Goal: Task Accomplishment & Management: Manage account settings

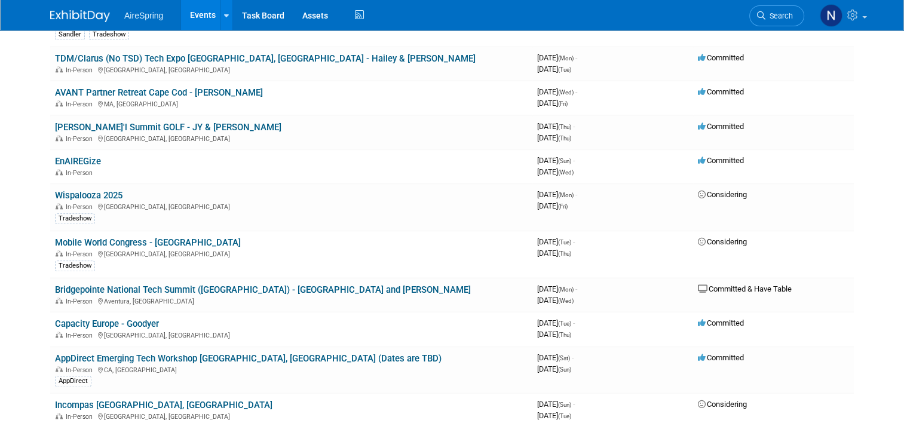
scroll to position [1309, 0]
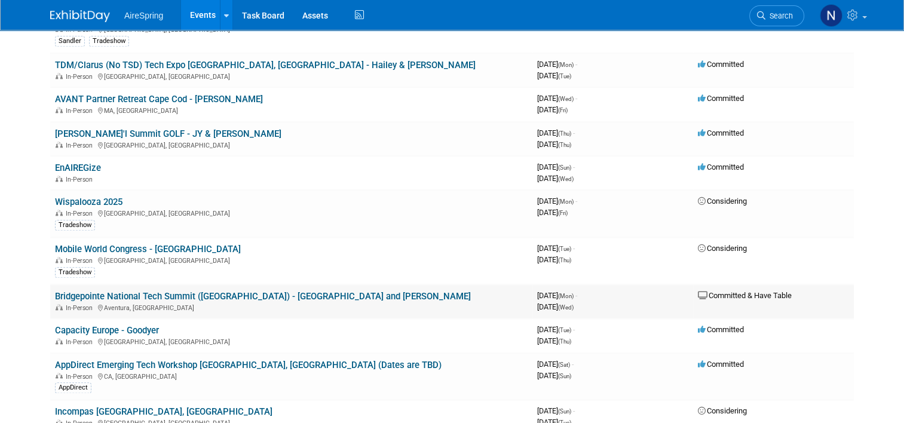
click at [123, 291] on link "Bridgepointe National Tech Summit ([GEOGRAPHIC_DATA]) - [GEOGRAPHIC_DATA] and […" at bounding box center [263, 296] width 416 height 11
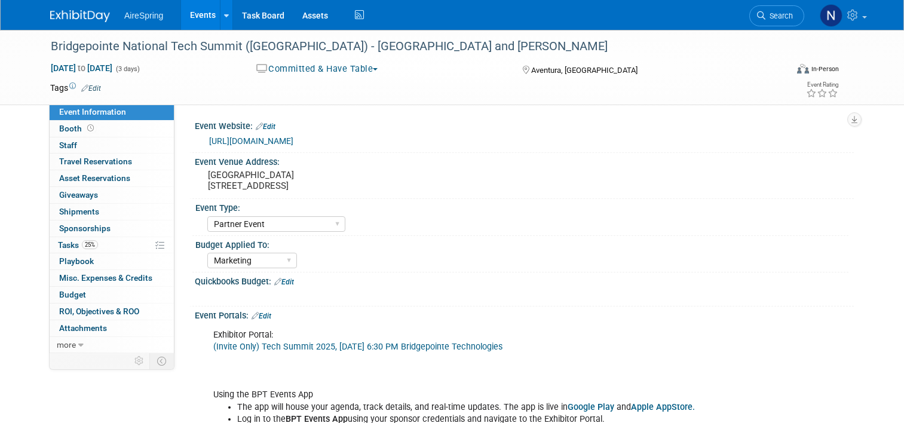
select select "Partner Event"
select select "Marketing"
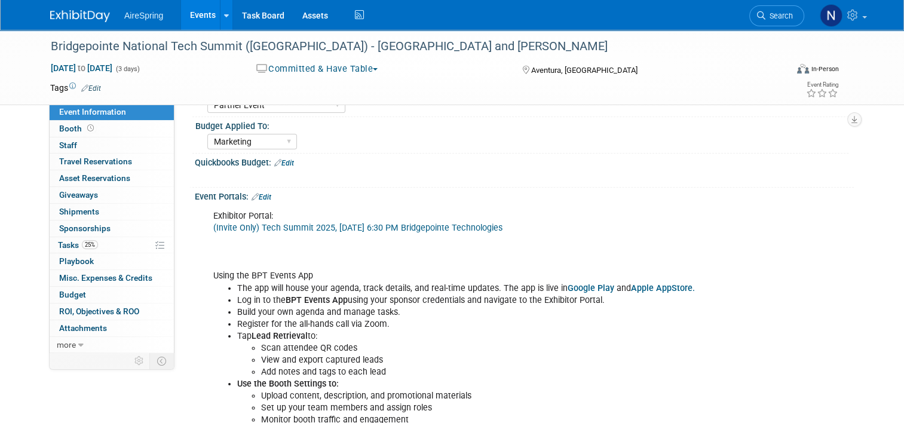
scroll to position [120, 0]
click at [328, 225] on link "(Invite Only) Tech Summit 2025, Sun, Oct 19th, 2025 @ 6:30 PM Bridgepointe Tech…" at bounding box center [357, 227] width 289 height 10
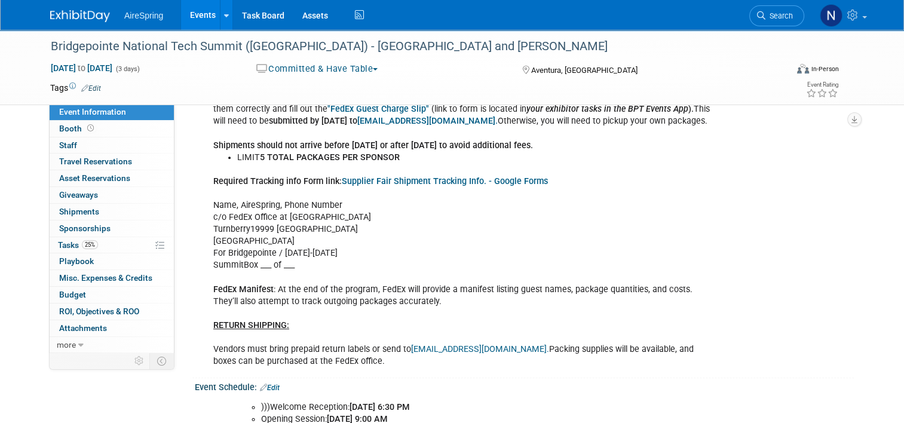
scroll to position [538, 0]
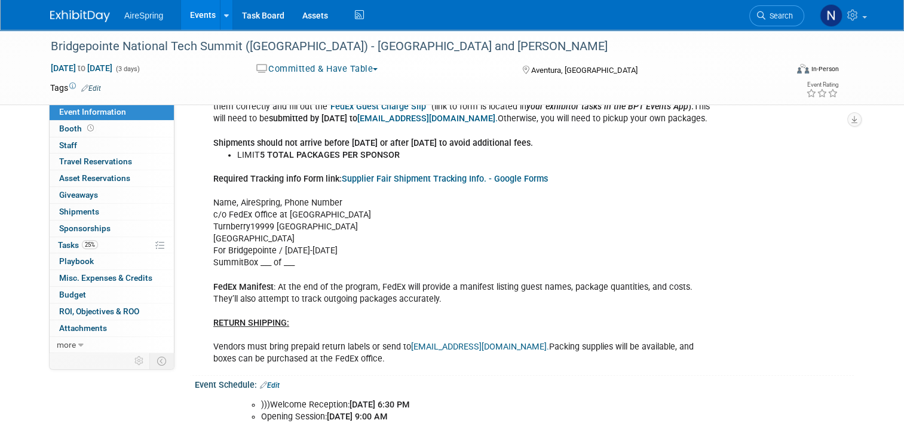
click at [612, 237] on div "SHIPMENTS SHOULD ARRIVE BETWEENT OCT 17TH AND OCT 20TH TO AVOID EXTRA FEES Ship…" at bounding box center [465, 209] width 521 height 324
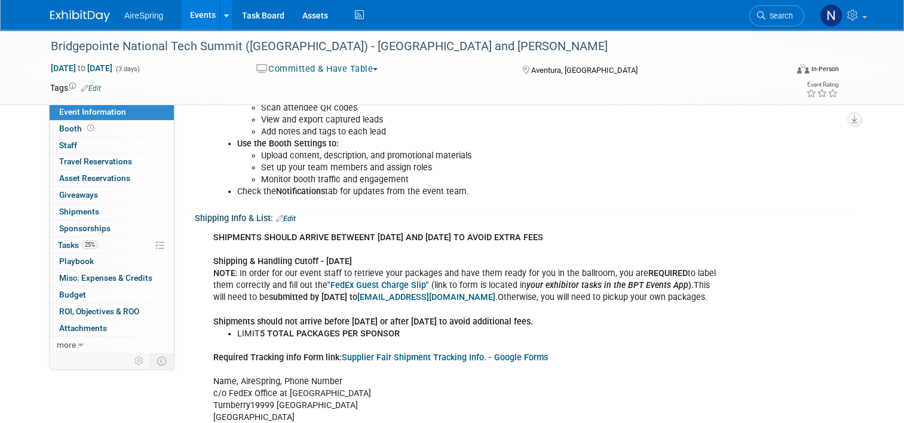
scroll to position [359, 0]
click at [285, 215] on link "Edit" at bounding box center [286, 219] width 20 height 8
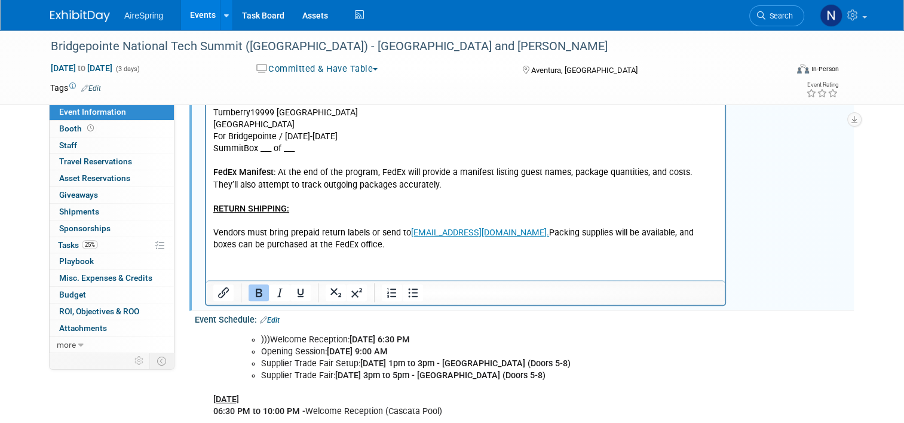
scroll to position [658, 0]
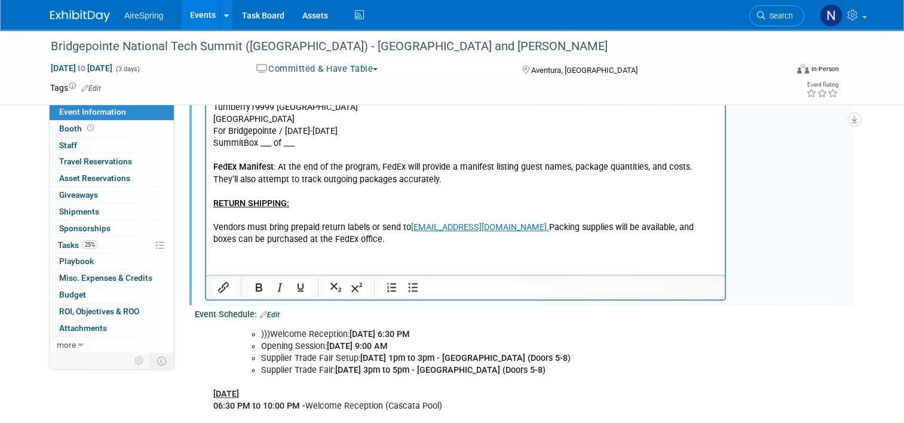
click at [308, 246] on html "SHIPMENTS SHOULD ARRIVE BETWEENT OCT 17TH AND OCT 20TH TO AVOID EXTRA FEES Ship…" at bounding box center [465, 87] width 519 height 317
click at [337, 242] on p "Required Tracking info Form link: Supplier Fair Shipment Tracking Info. - Googl…" at bounding box center [465, 144] width 505 height 204
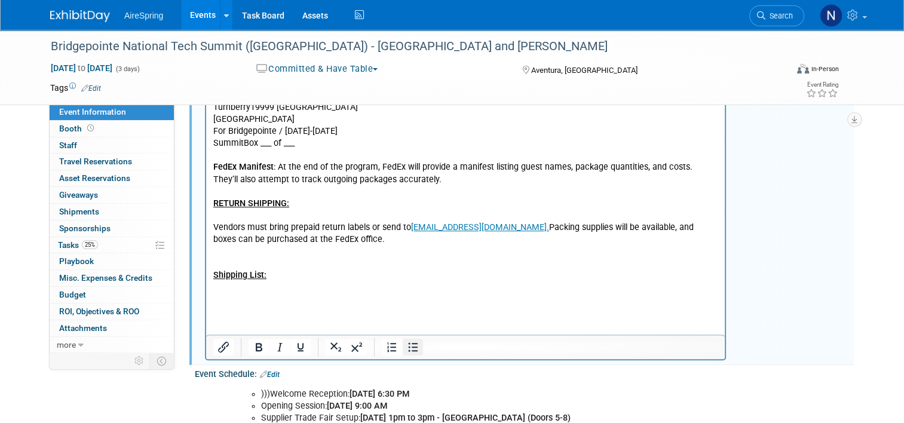
click at [409, 343] on icon "Bullet list" at bounding box center [414, 347] width 10 height 9
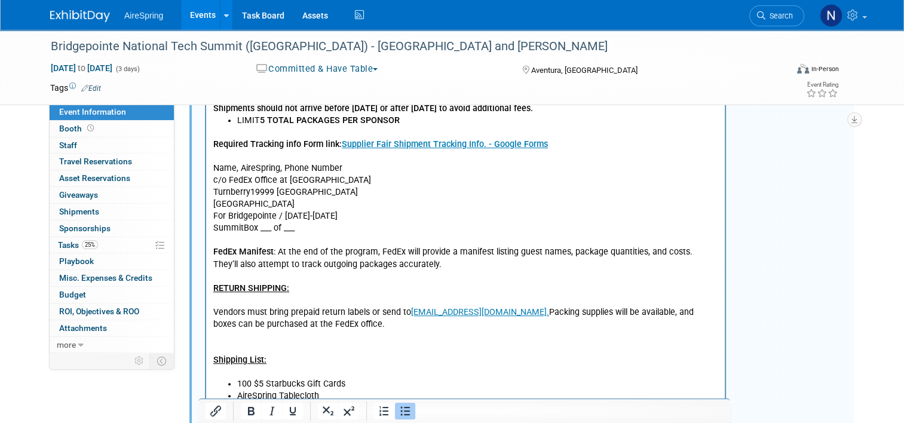
scroll to position [478, 0]
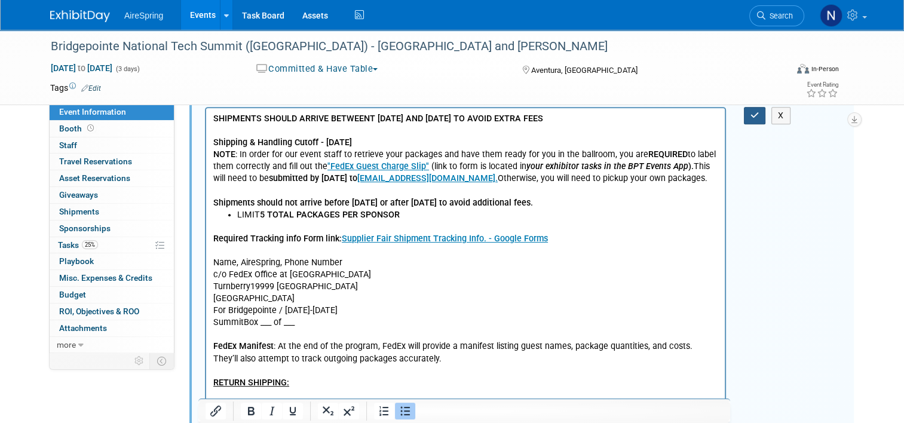
click at [756, 116] on icon "button" at bounding box center [755, 115] width 9 height 8
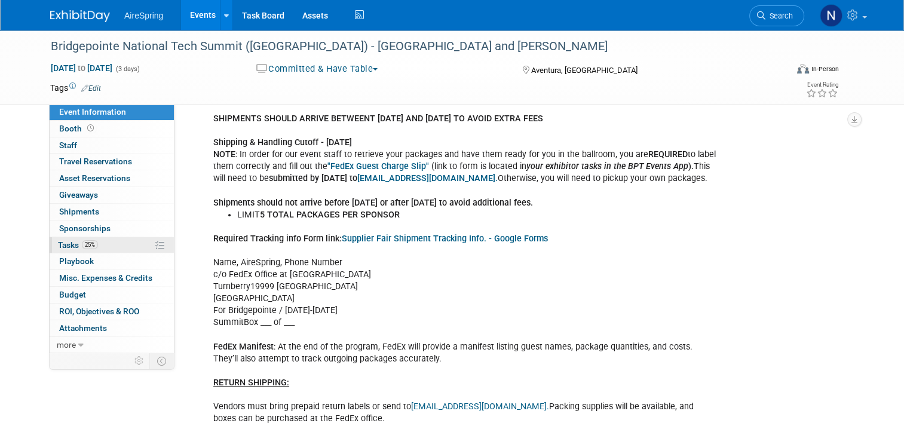
click at [104, 239] on link "25% Tasks 25%" at bounding box center [112, 245] width 124 height 16
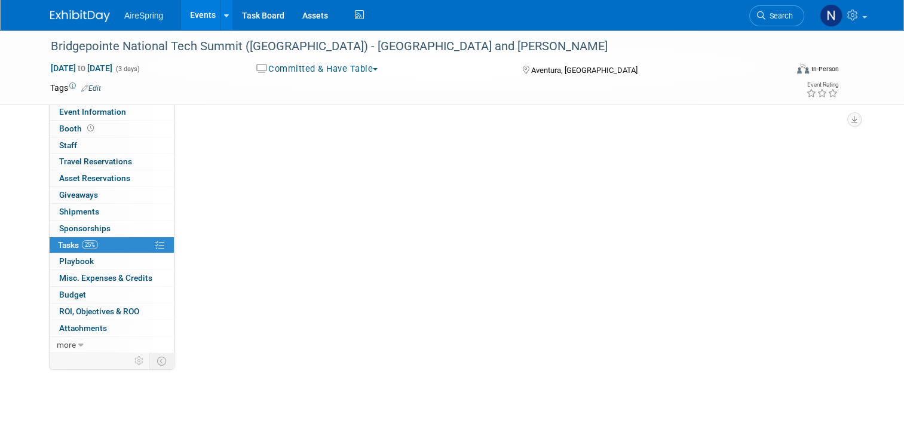
scroll to position [0, 0]
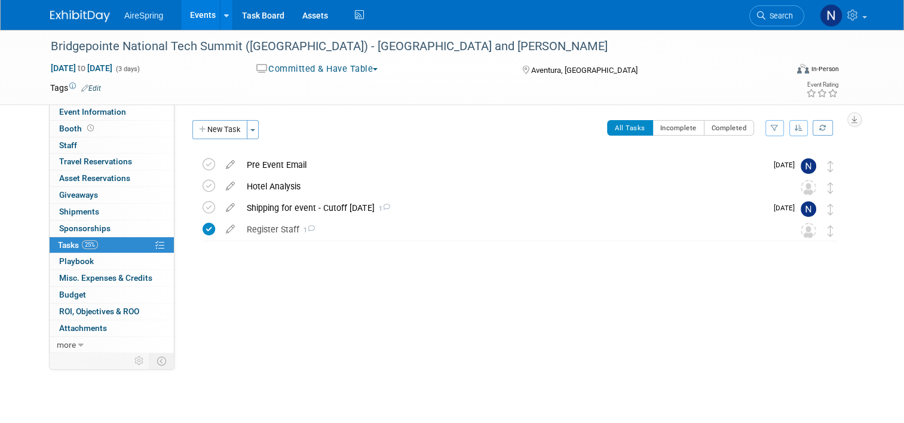
drag, startPoint x: 227, startPoint y: 133, endPoint x: 242, endPoint y: 135, distance: 14.5
click at [227, 133] on button "New Task" at bounding box center [219, 129] width 55 height 19
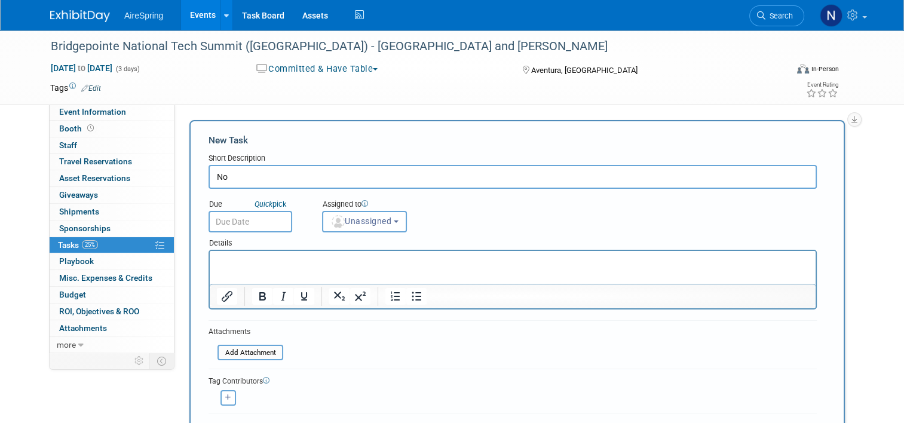
type input "N"
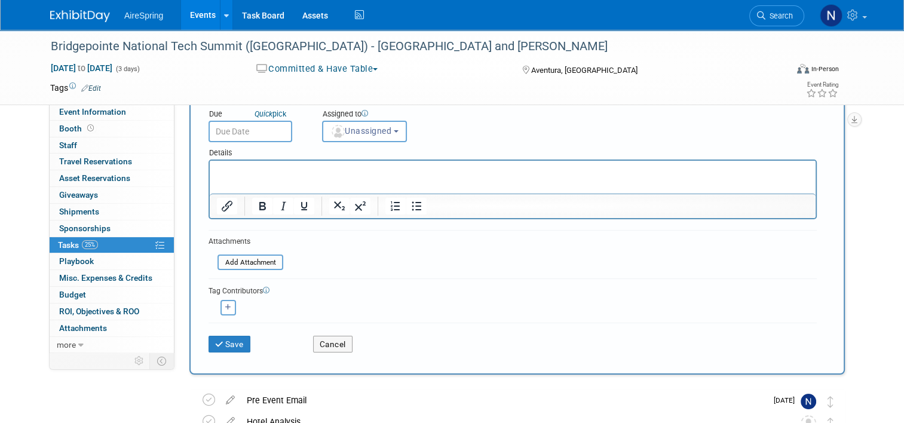
scroll to position [213, 0]
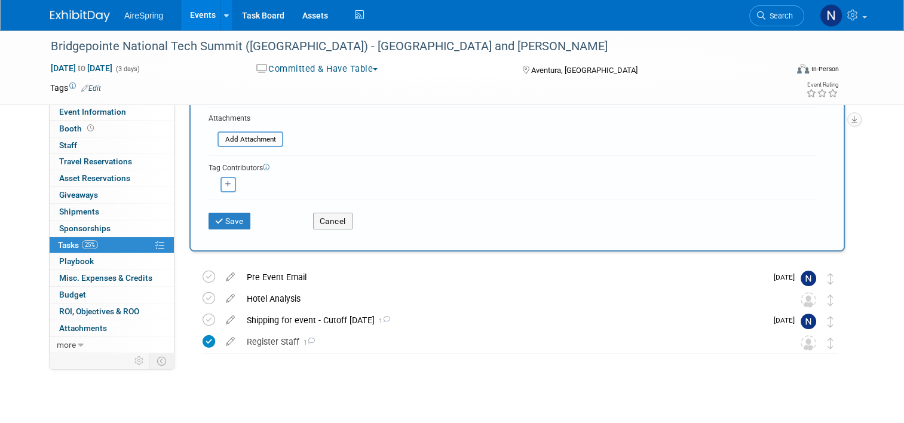
type input "Joselyn confirmed per filed email that we don't have to setup a dinner for part…"
click at [220, 216] on button "Save" at bounding box center [230, 221] width 42 height 17
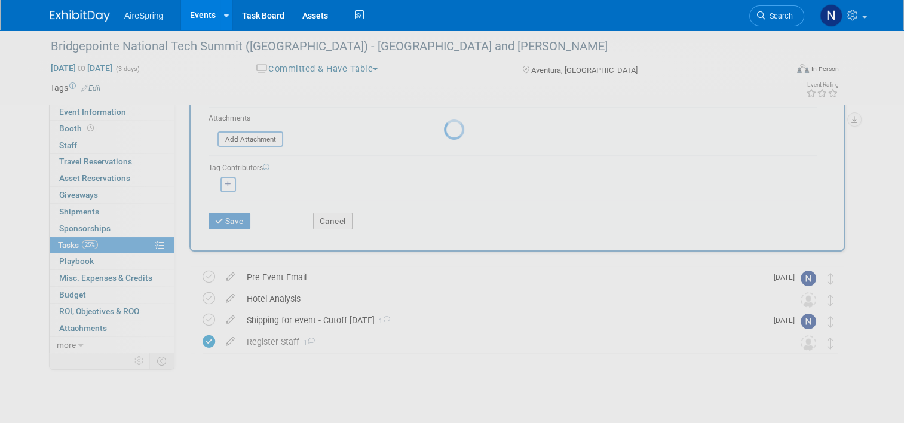
scroll to position [0, 0]
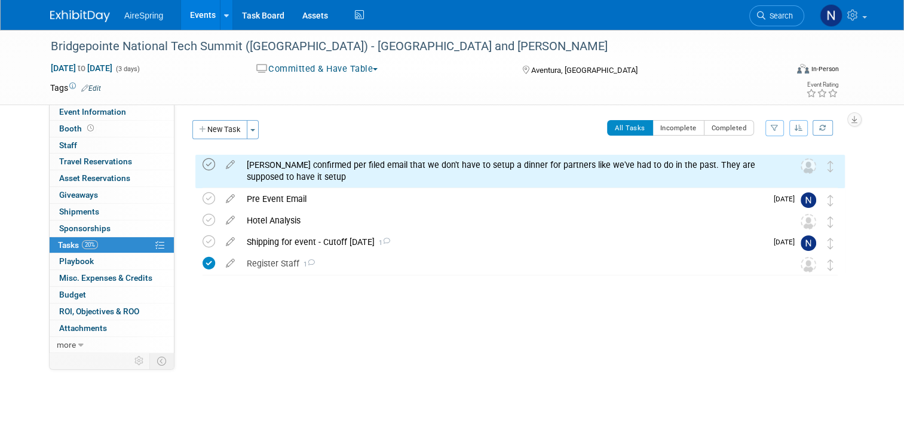
click at [203, 163] on icon at bounding box center [209, 164] width 13 height 13
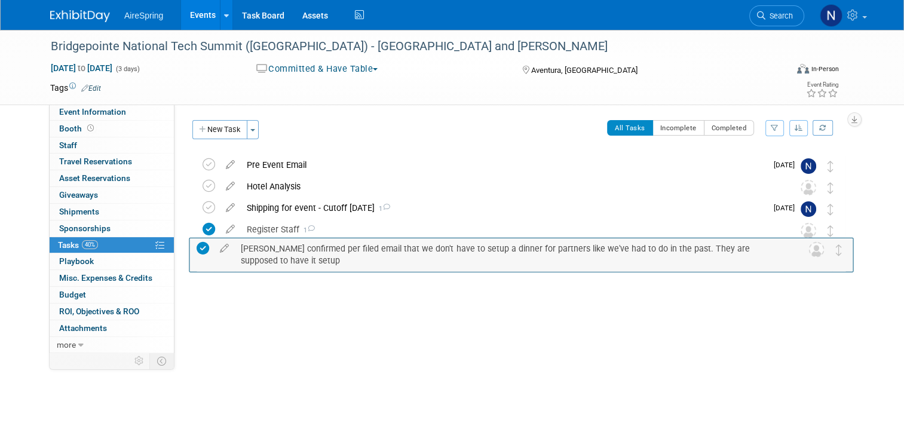
drag, startPoint x: 834, startPoint y: 167, endPoint x: 835, endPoint y: 249, distance: 82.5
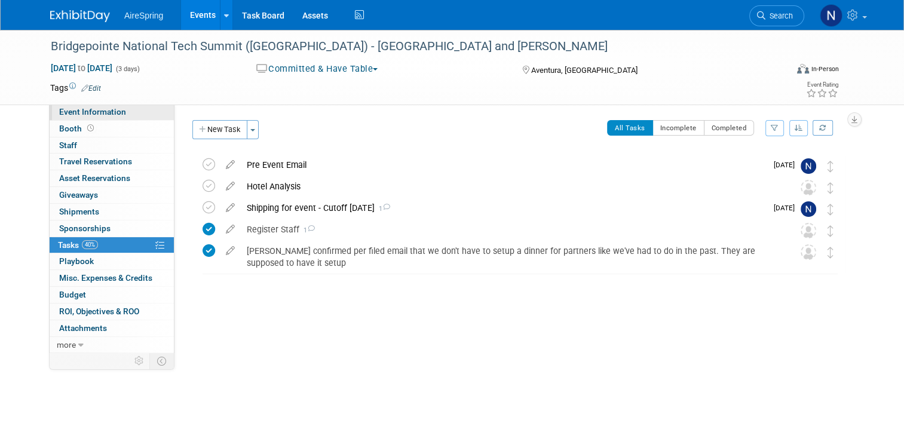
click at [93, 112] on span "Event Information" at bounding box center [92, 112] width 67 height 10
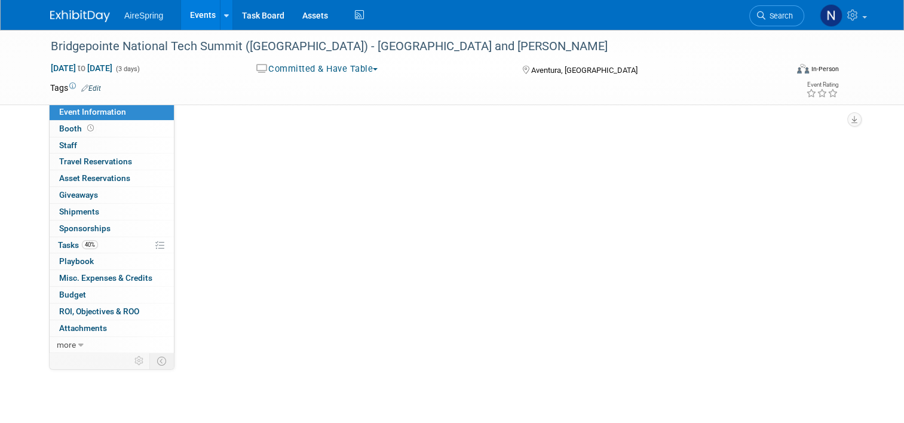
select select "Partner Event"
select select "Marketing"
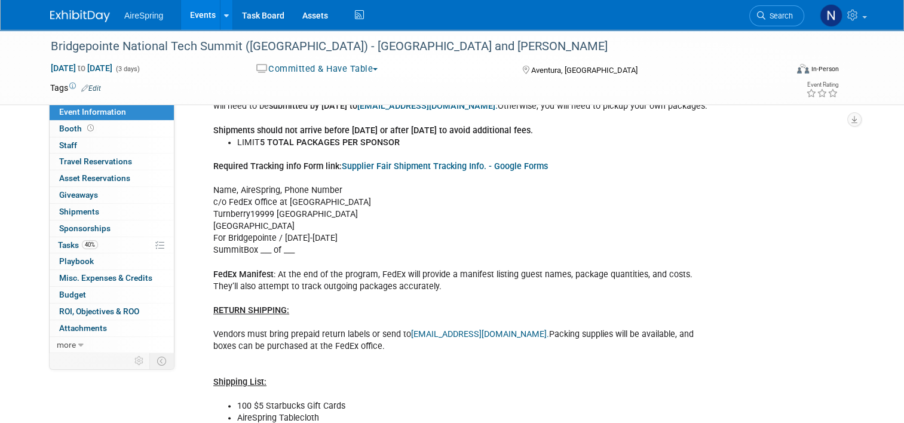
scroll to position [478, 0]
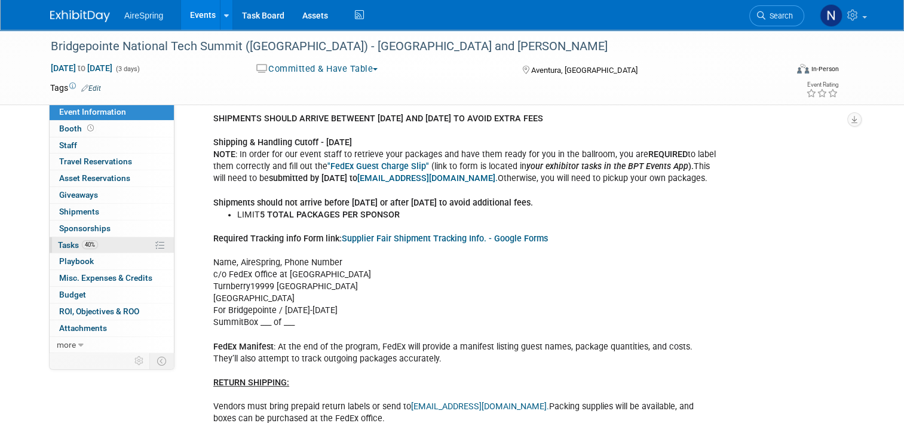
click at [82, 243] on span "40%" at bounding box center [90, 244] width 16 height 9
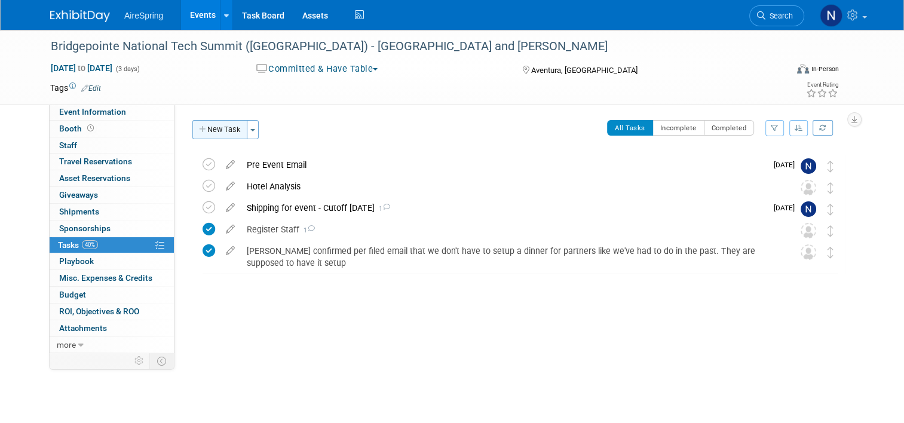
click at [215, 136] on button "New Task" at bounding box center [219, 129] width 55 height 19
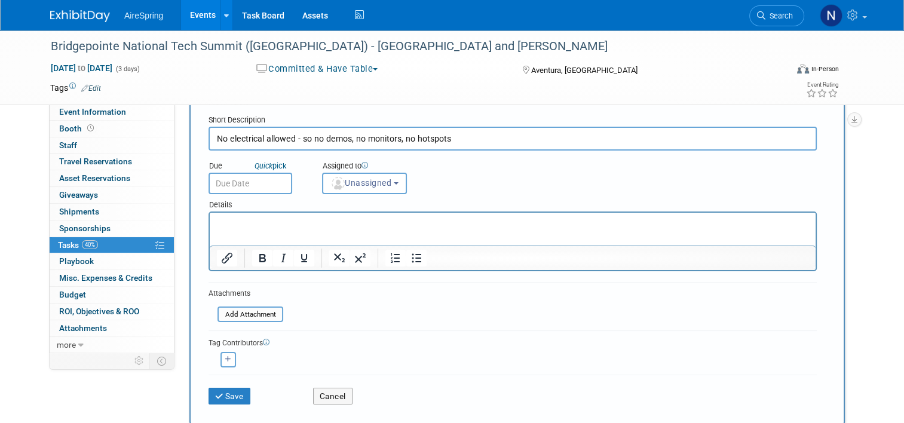
scroll to position [60, 0]
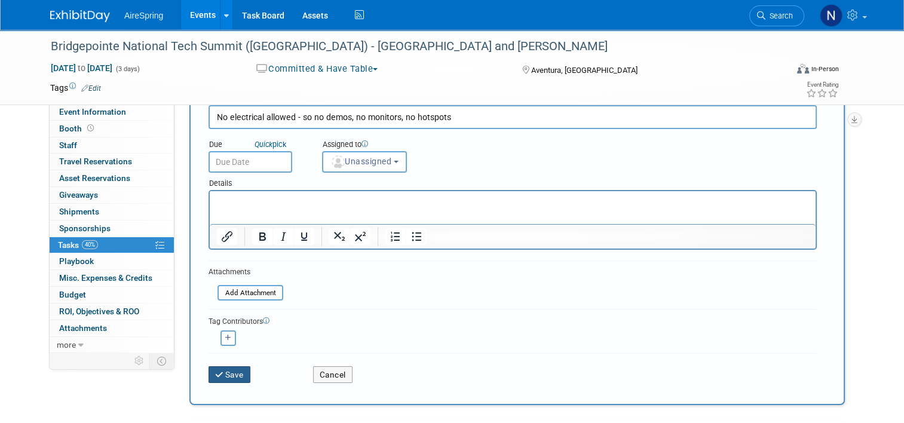
type input "No electrical allowed - so no demos, no monitors, no hotspots"
click at [225, 366] on button "Save" at bounding box center [230, 374] width 42 height 17
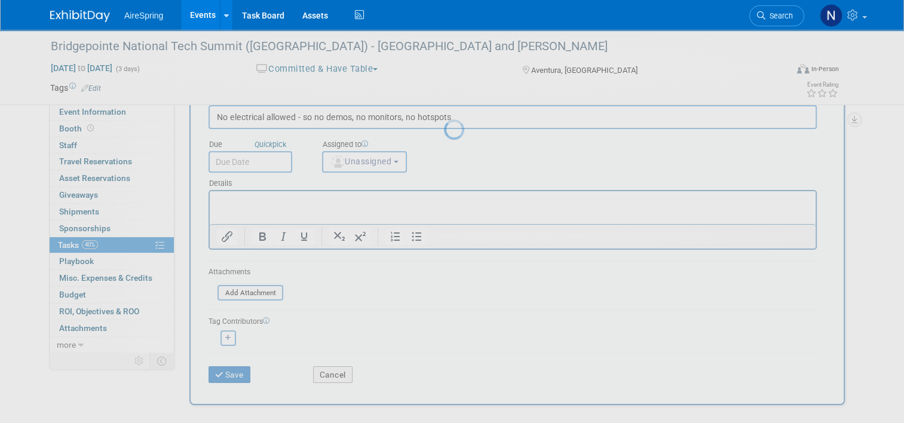
scroll to position [0, 0]
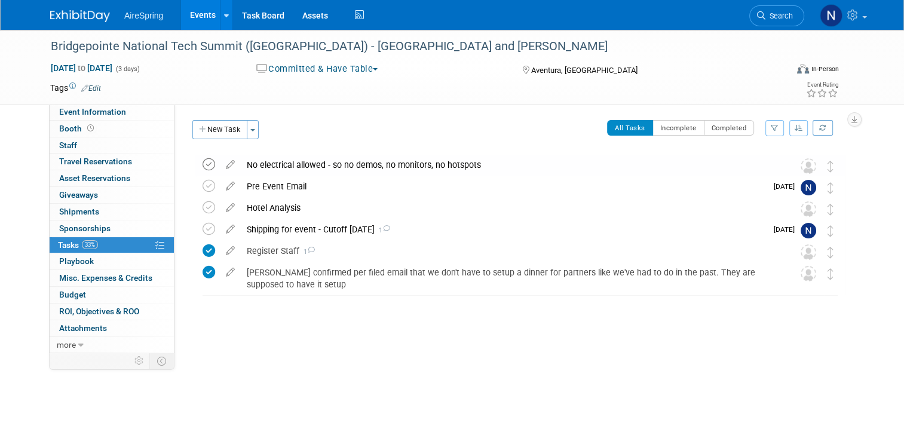
click at [204, 166] on icon at bounding box center [209, 164] width 13 height 13
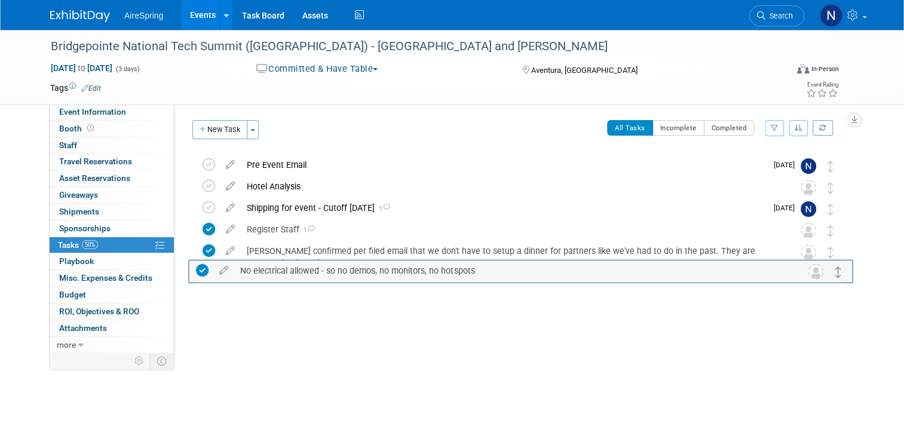
drag, startPoint x: 837, startPoint y: 167, endPoint x: 838, endPoint y: 273, distance: 105.2
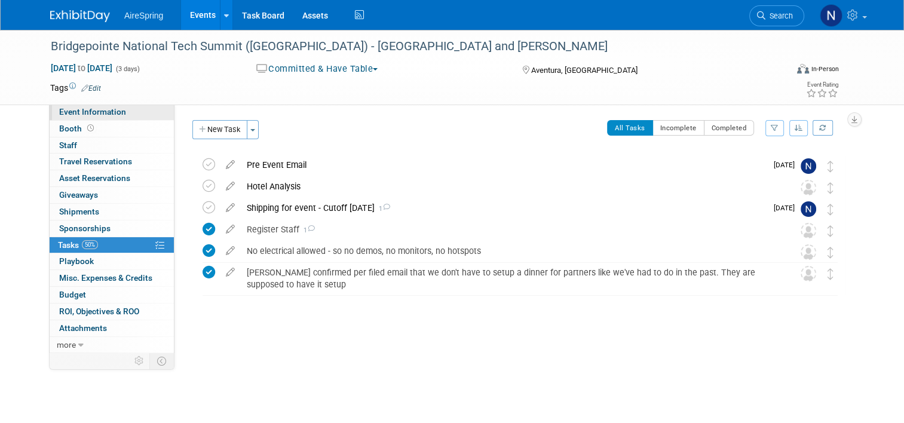
click at [92, 109] on span "Event Information" at bounding box center [92, 112] width 67 height 10
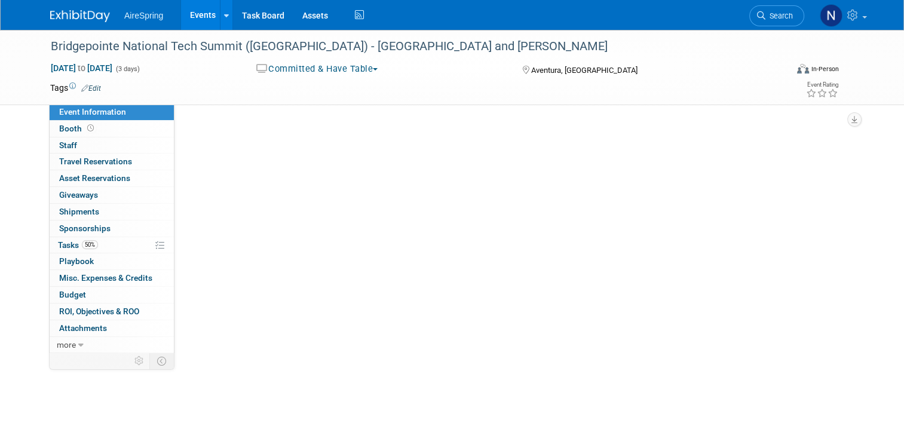
select select "Partner Event"
select select "Marketing"
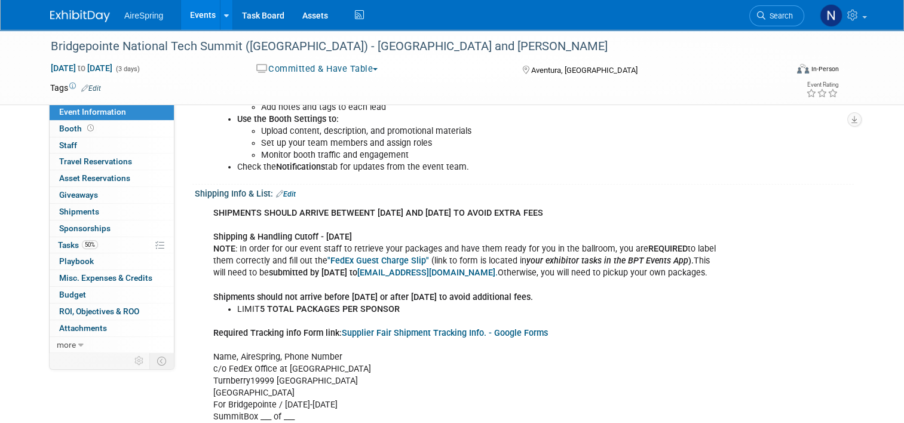
scroll to position [299, 0]
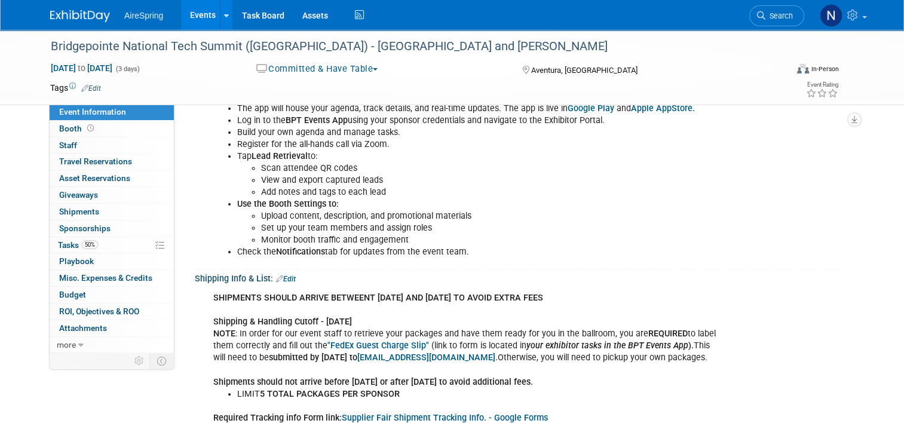
click at [285, 275] on link "Edit" at bounding box center [286, 279] width 20 height 8
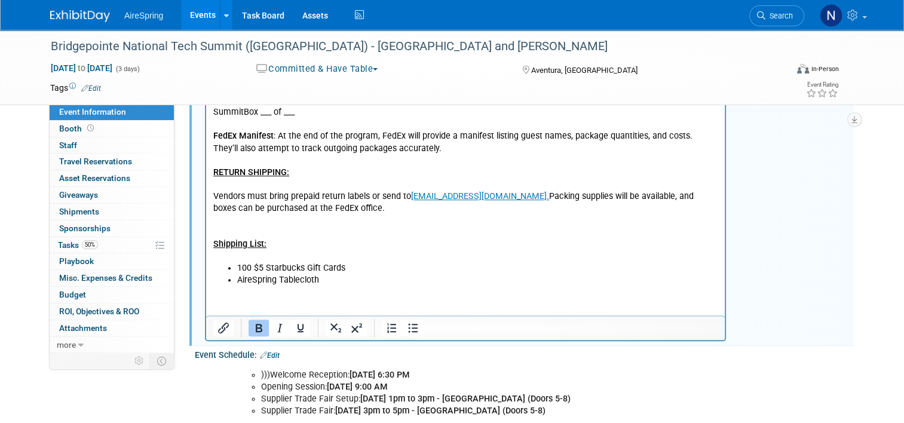
scroll to position [777, 0]
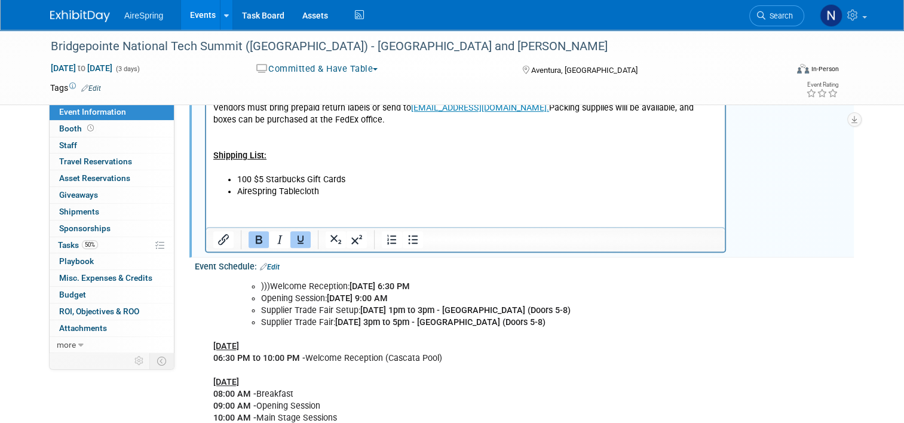
click at [294, 153] on p "Required Tracking info Form link: Supplier Fair Shipment Tracking Info. - Googl…" at bounding box center [465, 48] width 505 height 252
click at [606, 144] on p "Required Tracking info Form link: Supplier Fair Shipment Tracking Info. - Googl…" at bounding box center [465, 48] width 505 height 252
click at [338, 194] on li "AireSpring Tablecloth" at bounding box center [477, 192] width 481 height 12
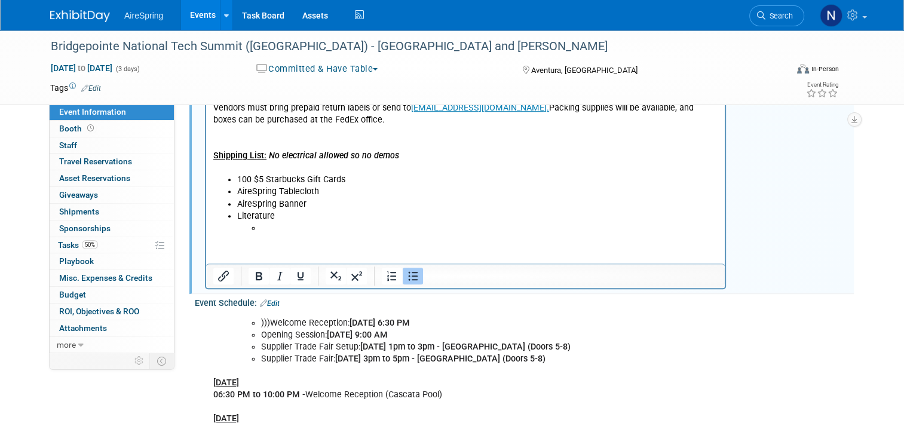
click at [334, 220] on li "Literature" at bounding box center [477, 222] width 481 height 24
click at [299, 218] on li "Literature" at bounding box center [477, 222] width 481 height 24
click at [274, 215] on li "Literature" at bounding box center [477, 222] width 481 height 24
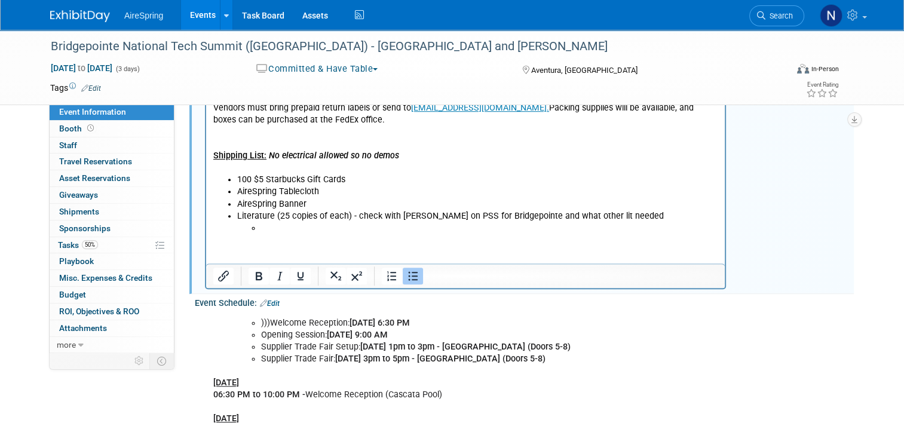
click at [305, 227] on li "Rich Text Area. Press ALT-0 for help." at bounding box center [489, 228] width 457 height 12
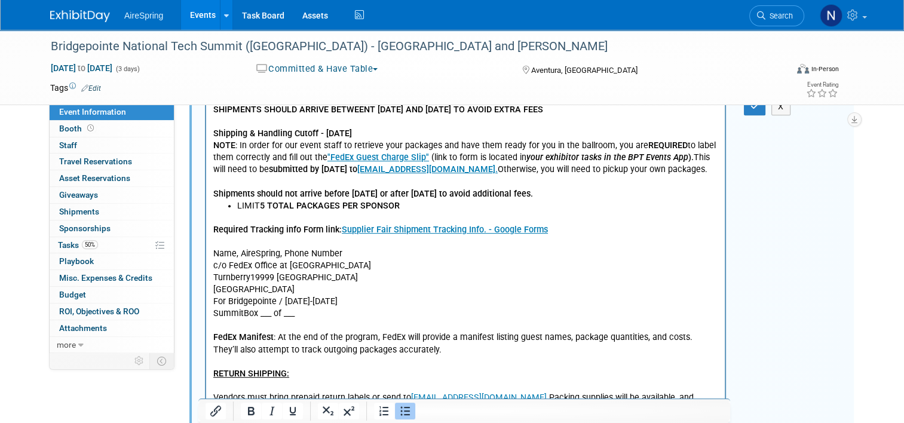
scroll to position [418, 0]
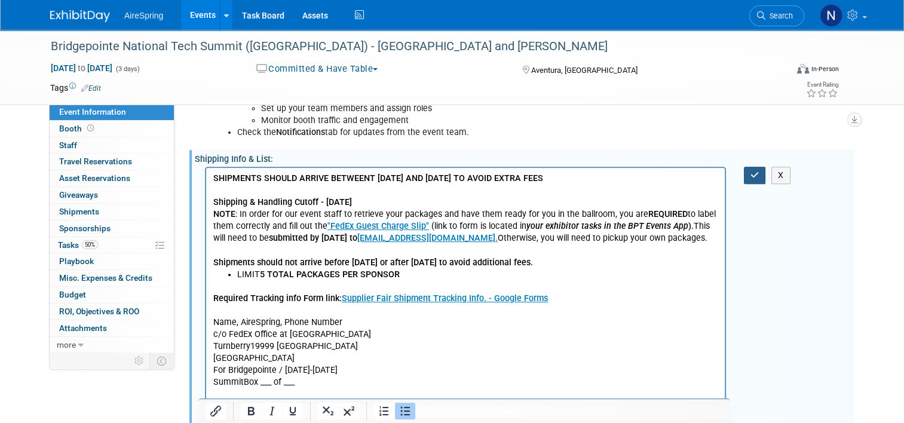
click at [751, 171] on button "button" at bounding box center [755, 175] width 22 height 17
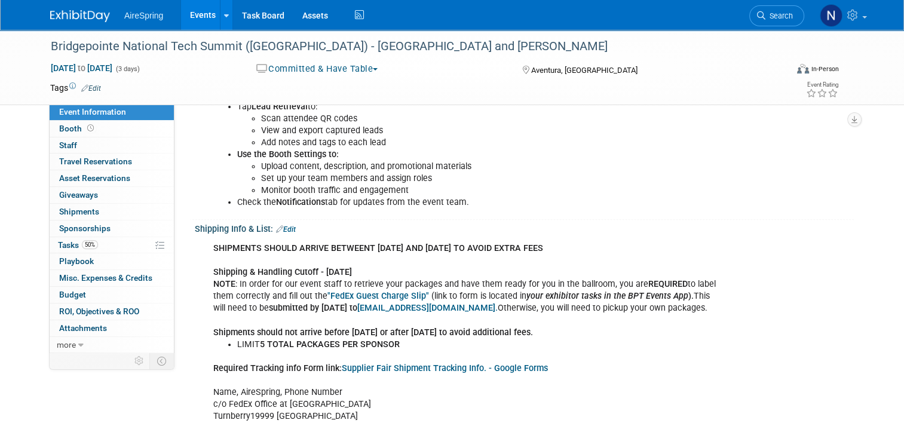
scroll to position [299, 0]
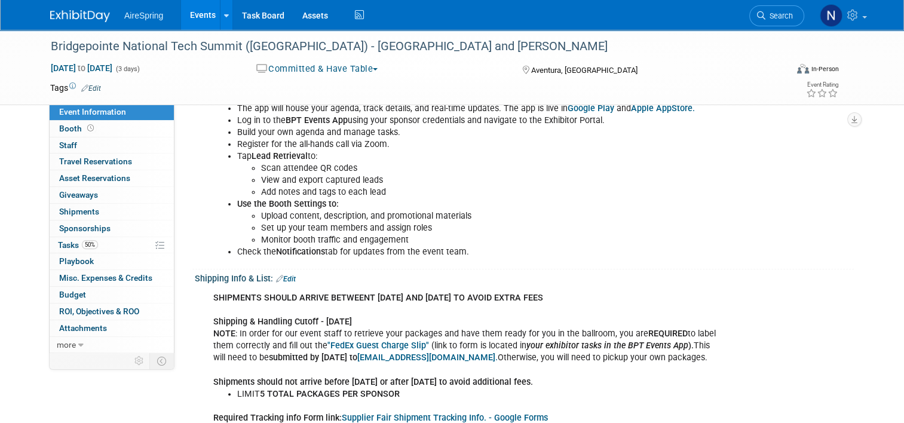
click at [284, 277] on link "Edit" at bounding box center [286, 279] width 20 height 8
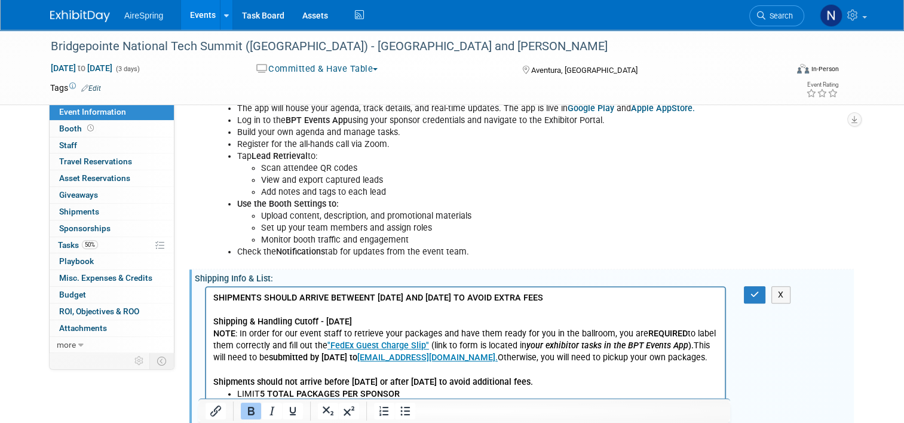
scroll to position [0, 0]
click at [755, 287] on button "button" at bounding box center [755, 294] width 22 height 17
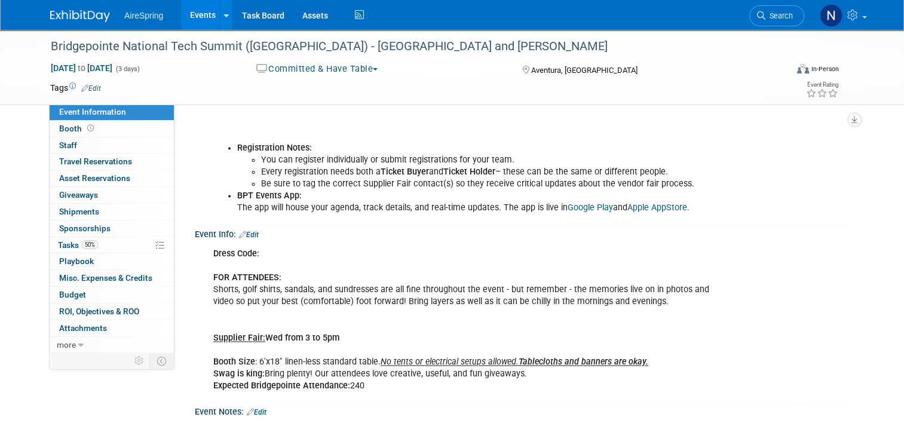
scroll to position [1734, 0]
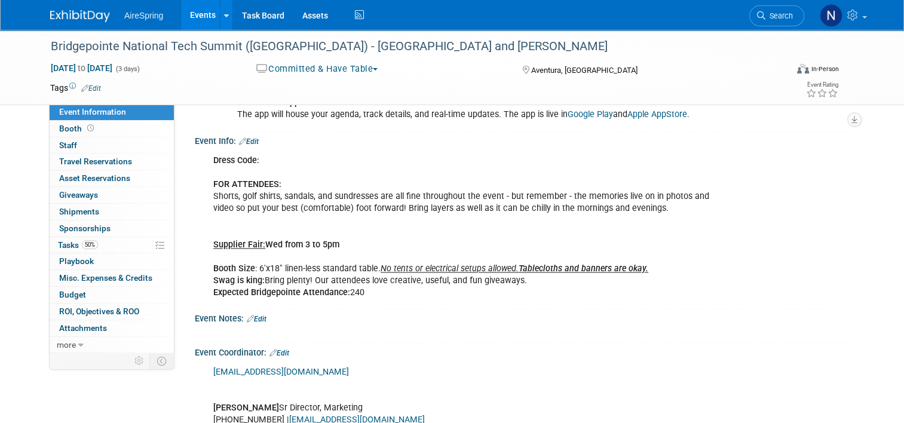
click at [251, 137] on link "Edit" at bounding box center [249, 141] width 20 height 8
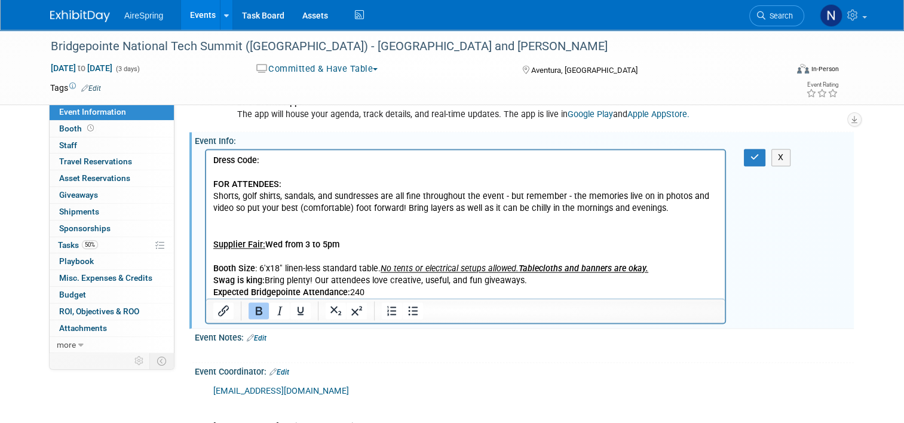
scroll to position [0, 0]
click at [533, 282] on p "Dress Code: FOR ATTENDEES: Shorts, golf shirts, sandals, and sundresses are all…" at bounding box center [465, 227] width 505 height 144
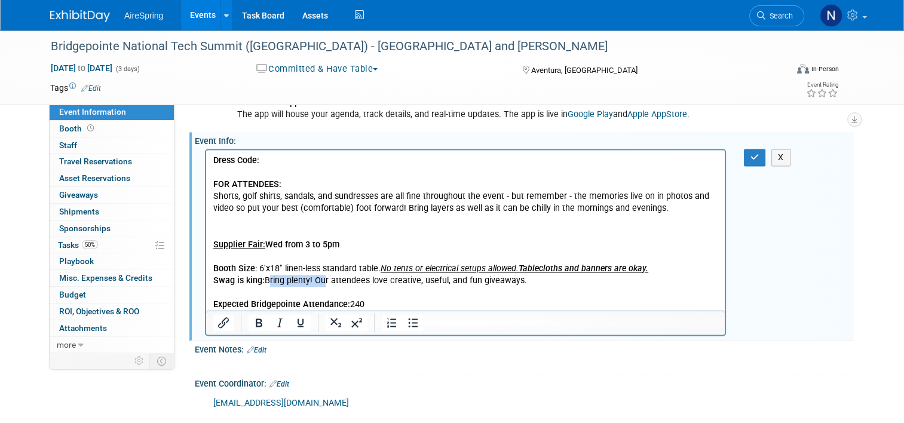
drag, startPoint x: 318, startPoint y: 282, endPoint x: 267, endPoint y: 285, distance: 50.9
click at [267, 285] on p "Dress Code: FOR ATTENDEES: Shorts, golf shirts, sandals, and sundresses are all…" at bounding box center [465, 221] width 505 height 132
click at [301, 294] on p "Expected Bridgepointe Attendance: 240" at bounding box center [465, 299] width 505 height 24
click at [760, 153] on icon "button" at bounding box center [755, 157] width 9 height 8
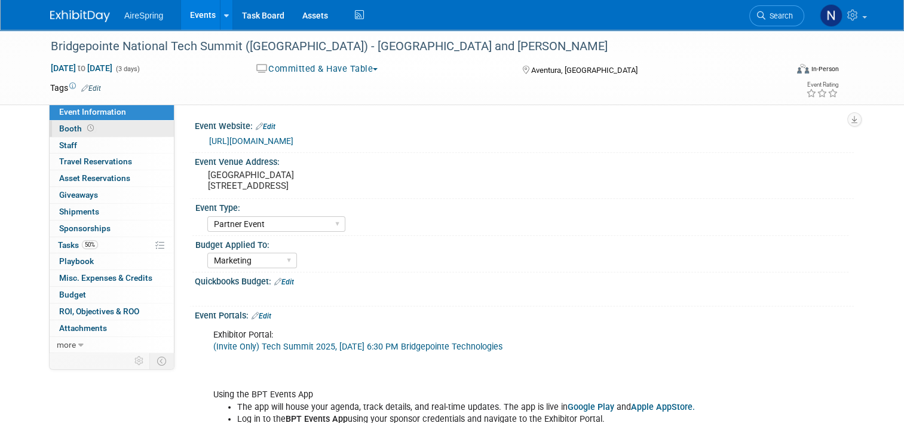
click at [95, 130] on link "Booth" at bounding box center [112, 129] width 124 height 16
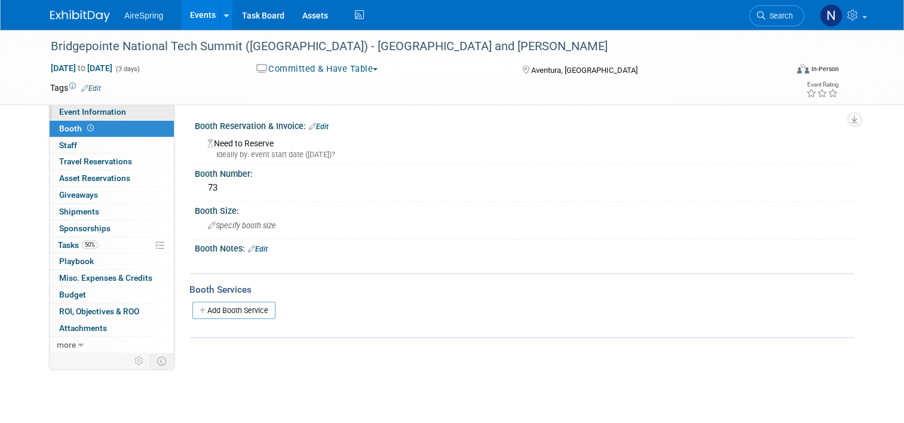
click at [92, 110] on span "Event Information" at bounding box center [92, 112] width 67 height 10
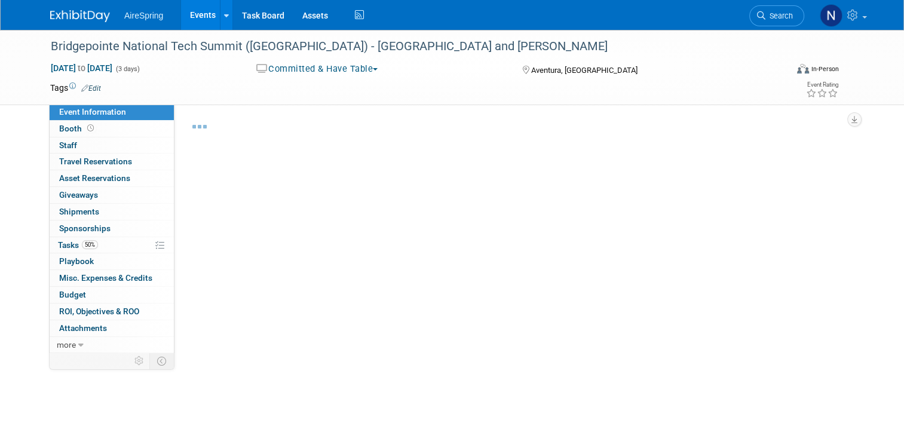
select select "Partner Event"
select select "Marketing"
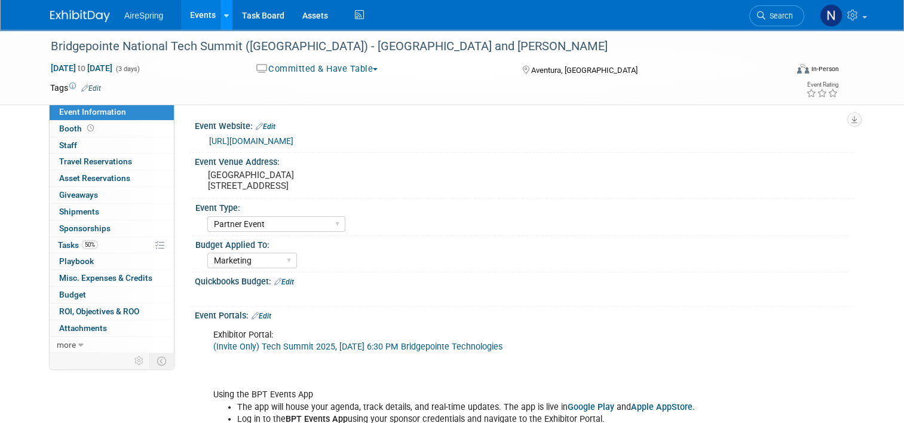
click at [220, 12] on link at bounding box center [226, 15] width 13 height 30
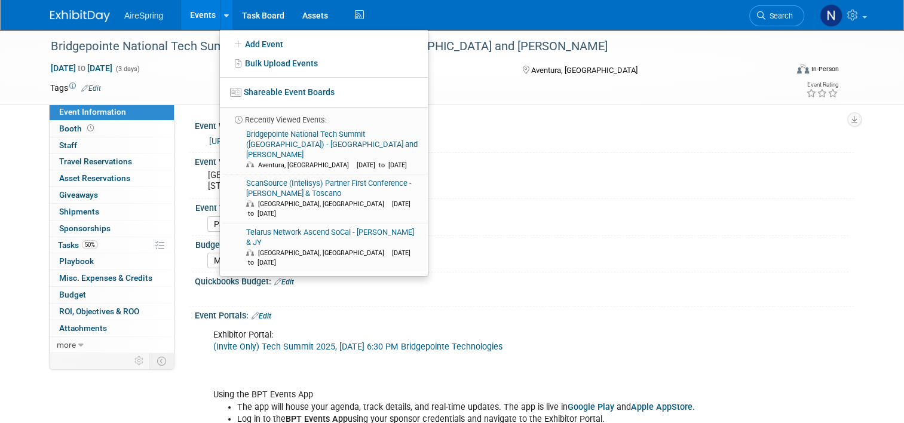
click at [182, 13] on link "Events" at bounding box center [203, 15] width 44 height 30
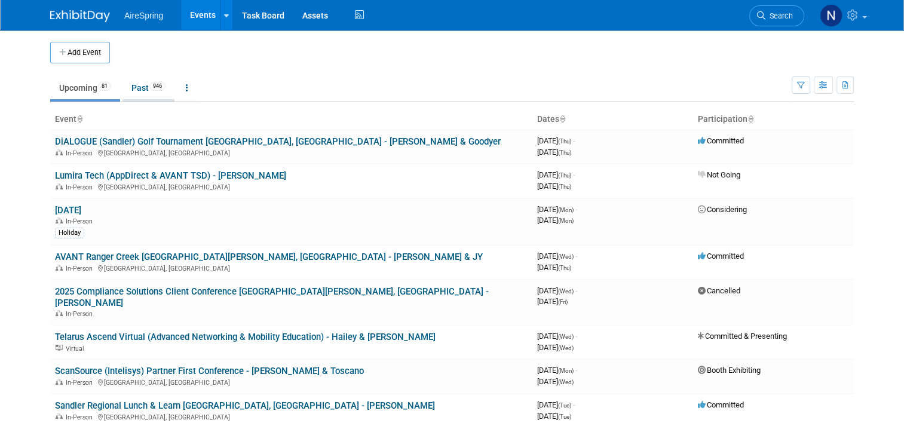
click at [139, 90] on link "Past 946" at bounding box center [149, 88] width 52 height 23
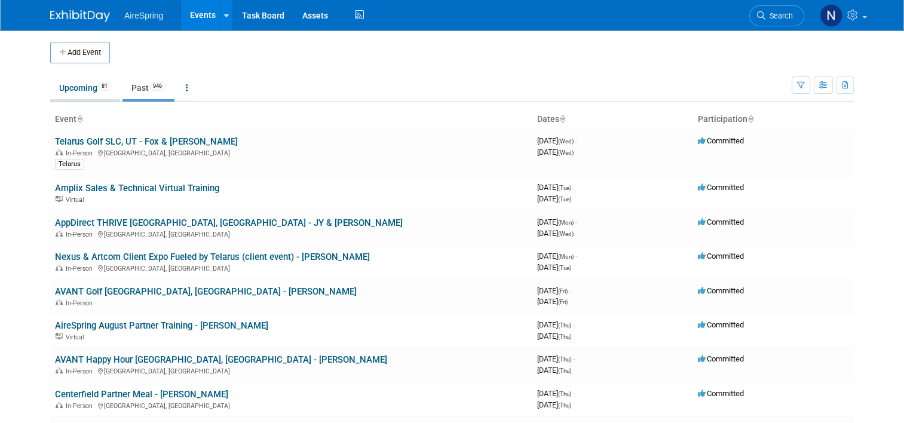
click at [55, 93] on link "Upcoming 81" at bounding box center [85, 88] width 70 height 23
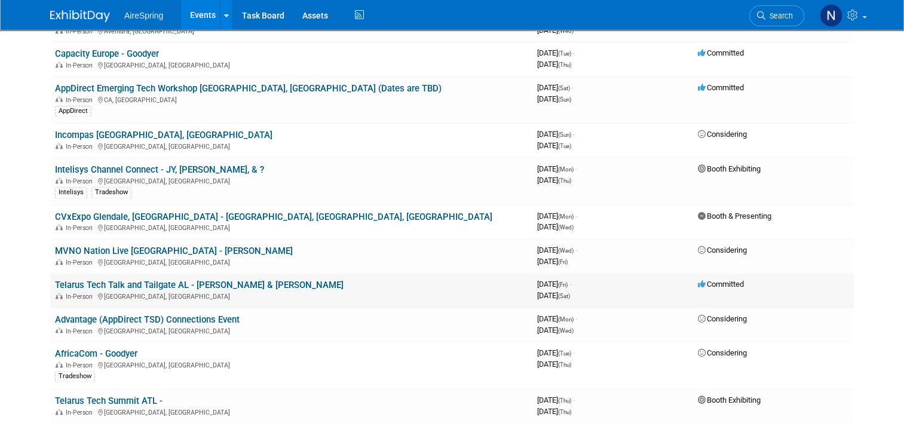
scroll to position [1614, 0]
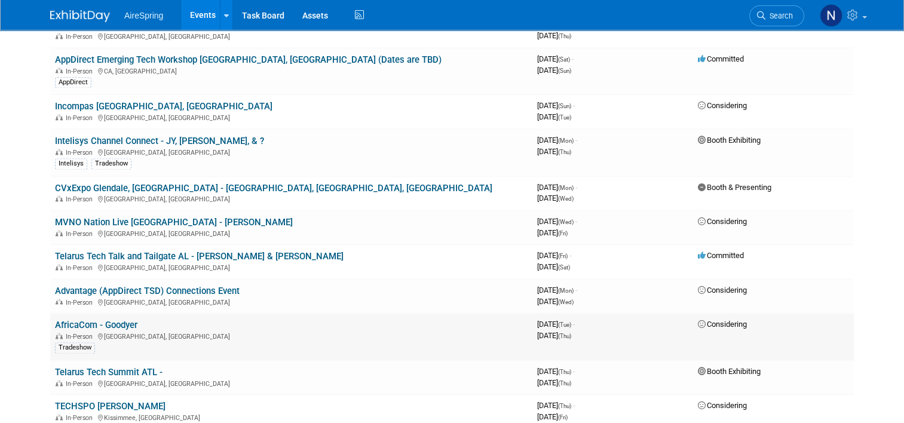
click at [120, 320] on link "AfricaCom - Goodyer" at bounding box center [96, 325] width 82 height 11
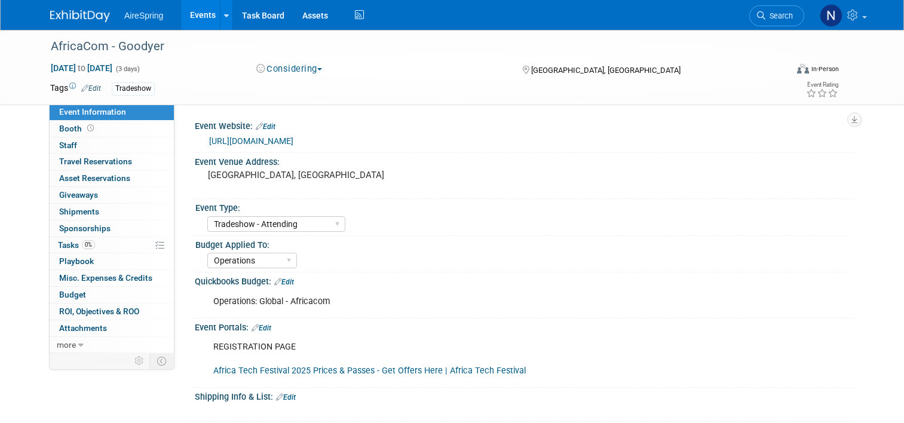
select select "Tradeshow - Attending"
select select "Operations"
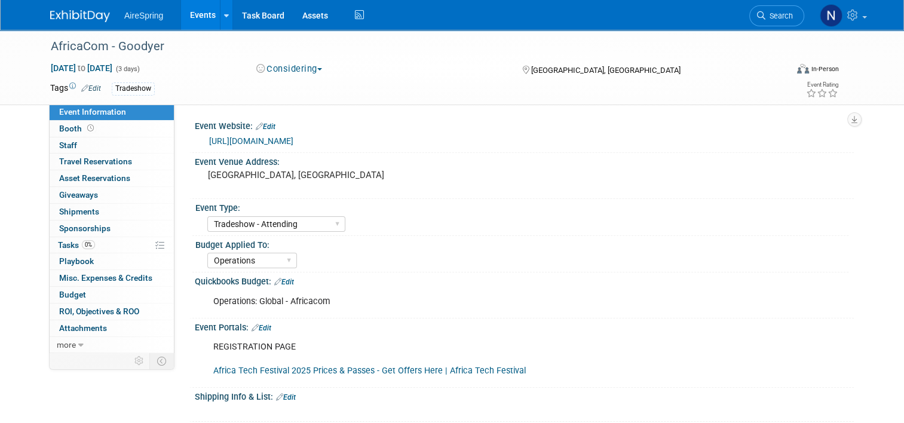
click at [281, 152] on div "Event Website: Edit [URL][DOMAIN_NAME]" at bounding box center [521, 135] width 665 height 36
click at [281, 146] on div "[URL][DOMAIN_NAME]" at bounding box center [527, 142] width 636 height 14
click at [294, 137] on link "[URL][DOMAIN_NAME]" at bounding box center [251, 141] width 84 height 10
